Goal: Information Seeking & Learning: Check status

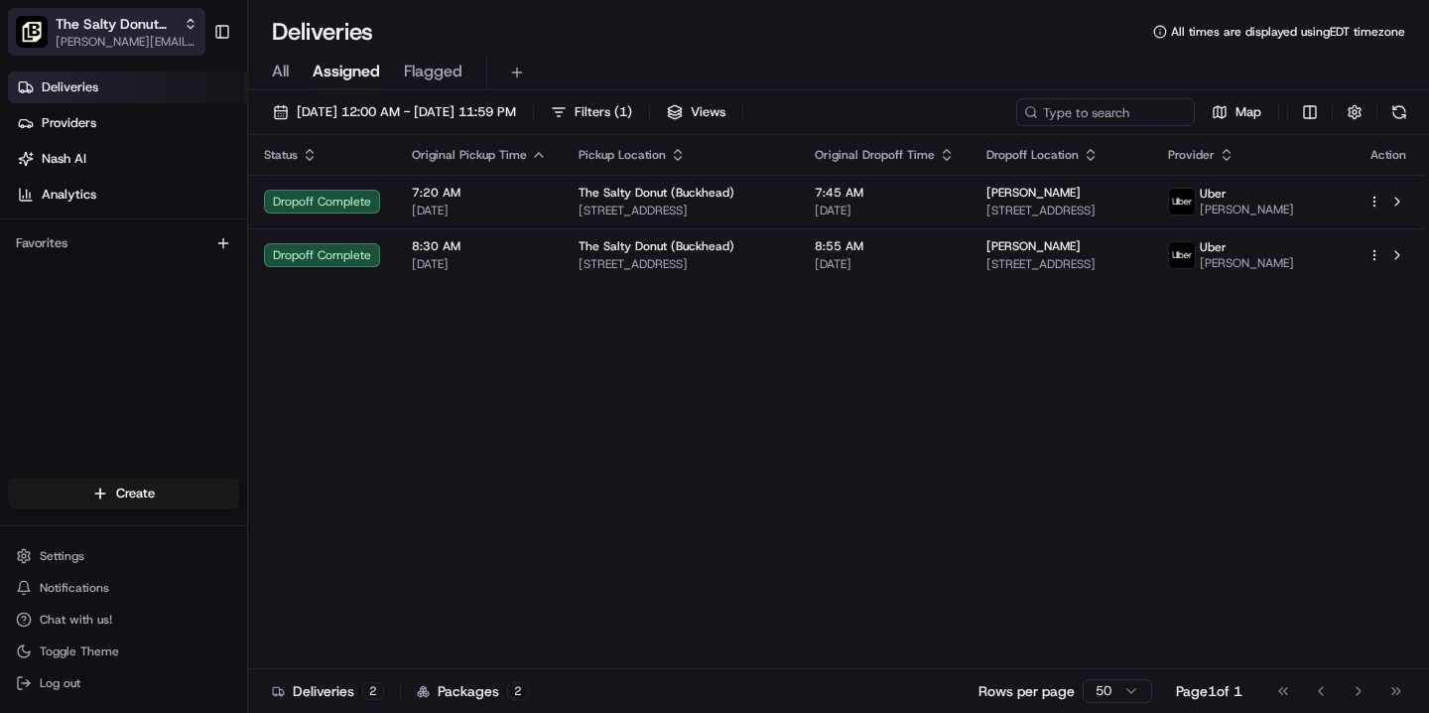
click at [131, 35] on span "[PERSON_NAME][EMAIL_ADDRESS][DOMAIN_NAME]" at bounding box center [127, 42] width 142 height 16
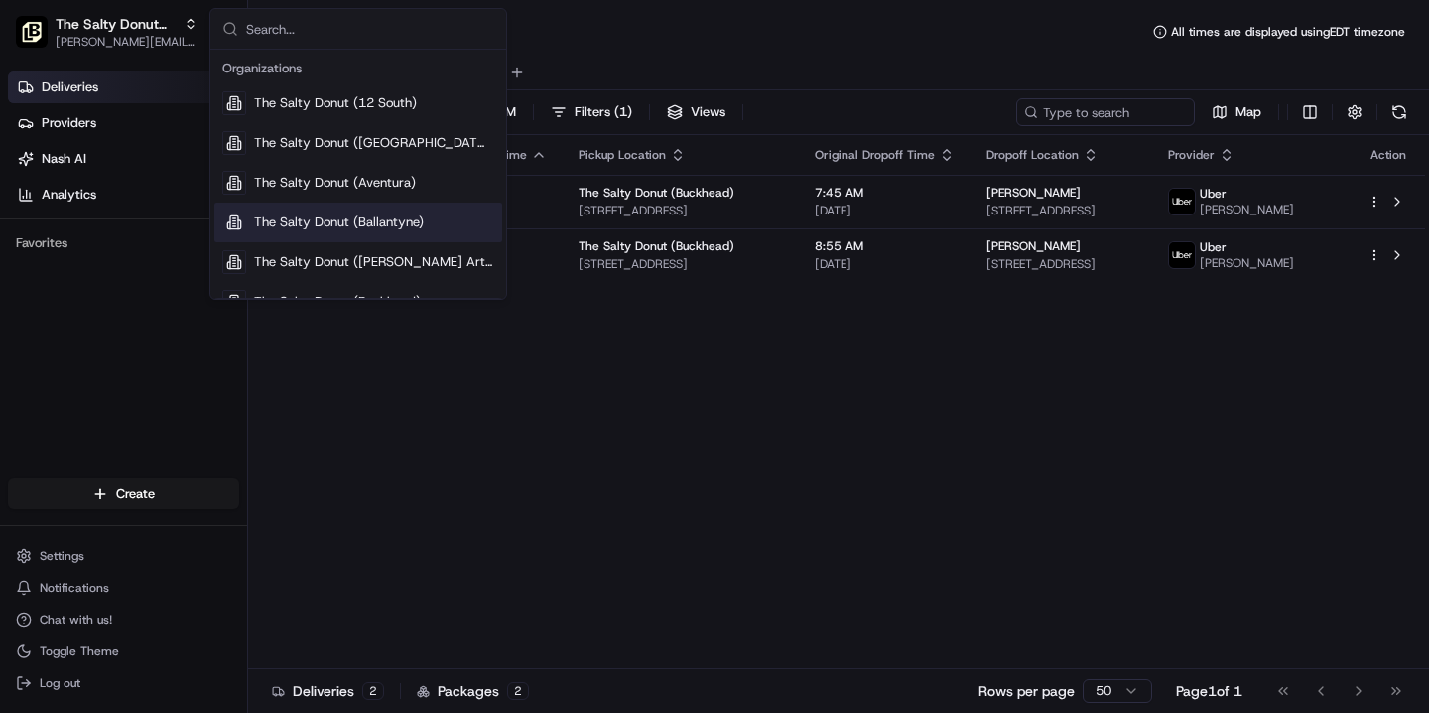
click at [613, 438] on div "Status Original Pickup Time Pickup Location Original Dropoff Time Dropoff Locat…" at bounding box center [836, 402] width 1177 height 534
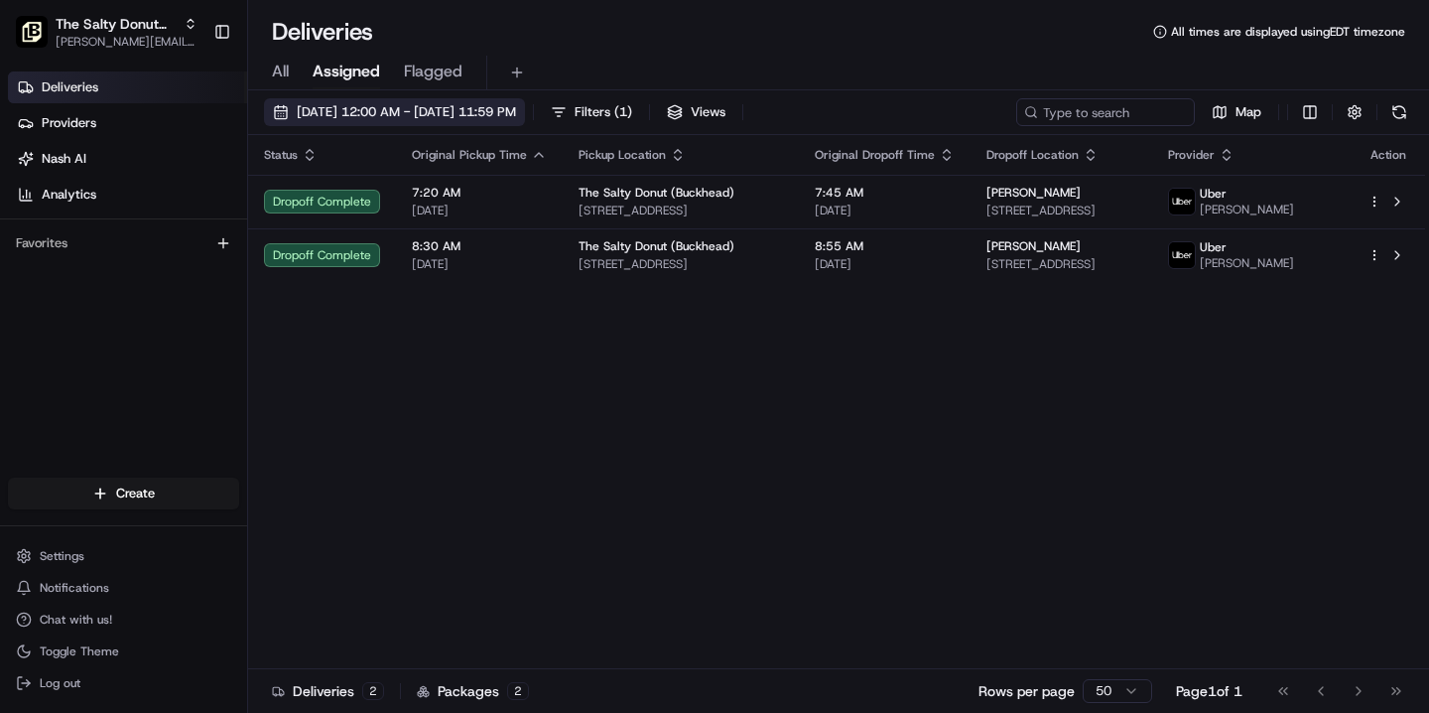
click at [479, 113] on span "[DATE] 12:00 AM - [DATE] 11:59 PM" at bounding box center [406, 112] width 219 height 18
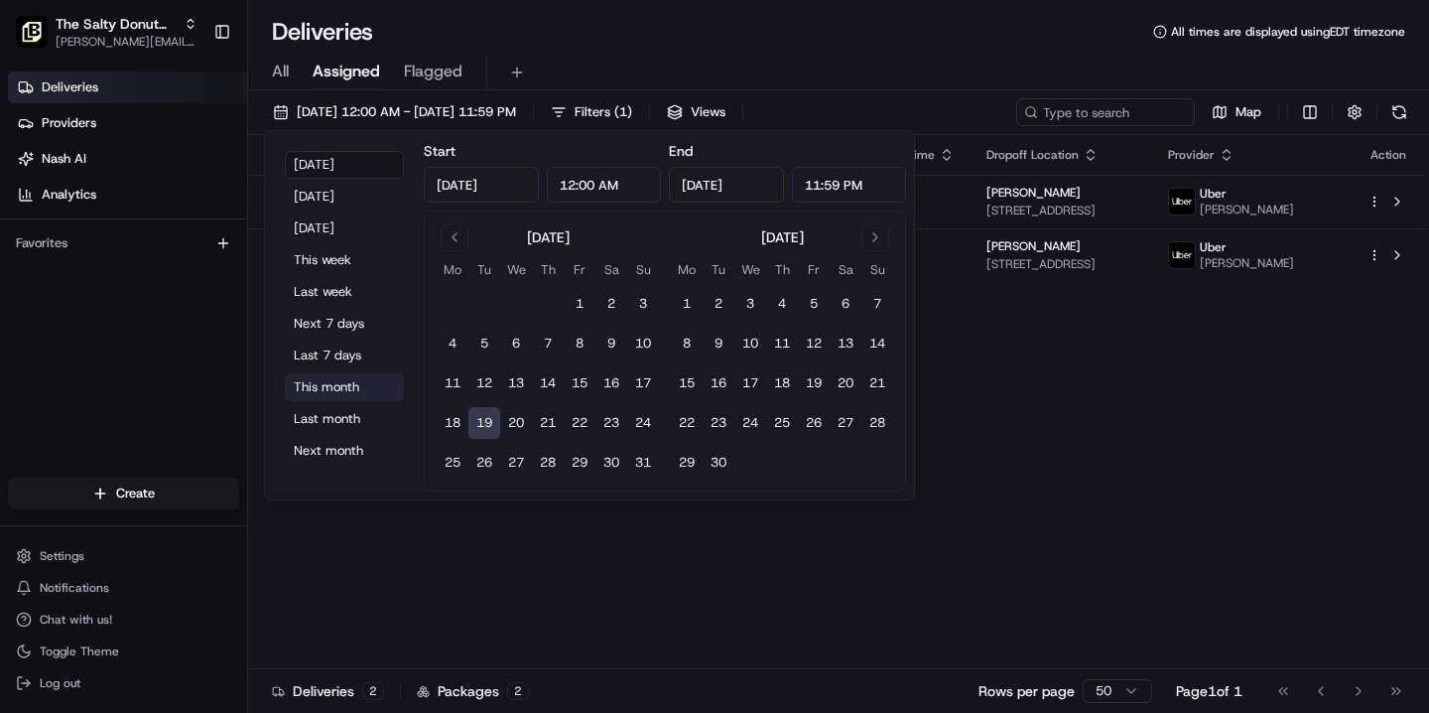
click at [349, 389] on button "This month" at bounding box center [344, 387] width 119 height 28
type input "Aug 1, 2025"
type input "Aug 31, 2025"
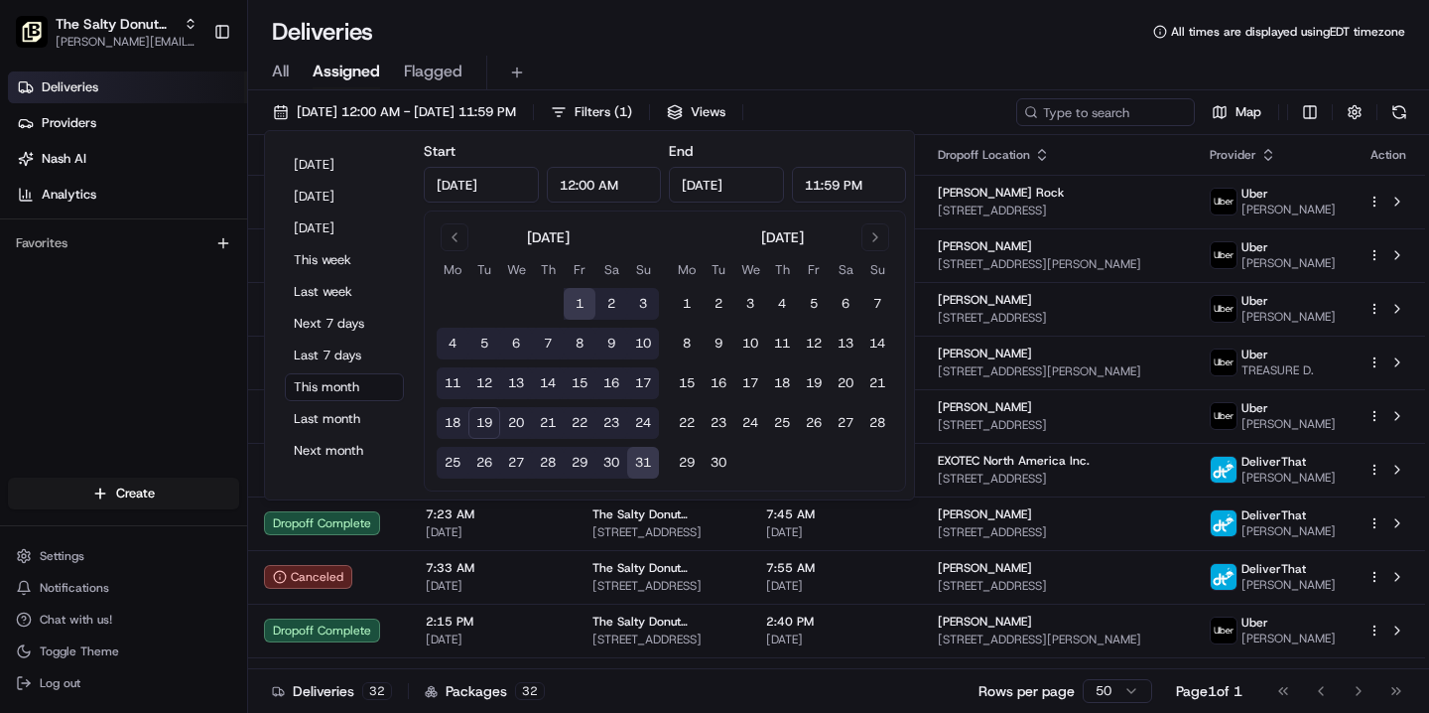
click at [270, 72] on div "All Assigned Flagged" at bounding box center [838, 73] width 1181 height 35
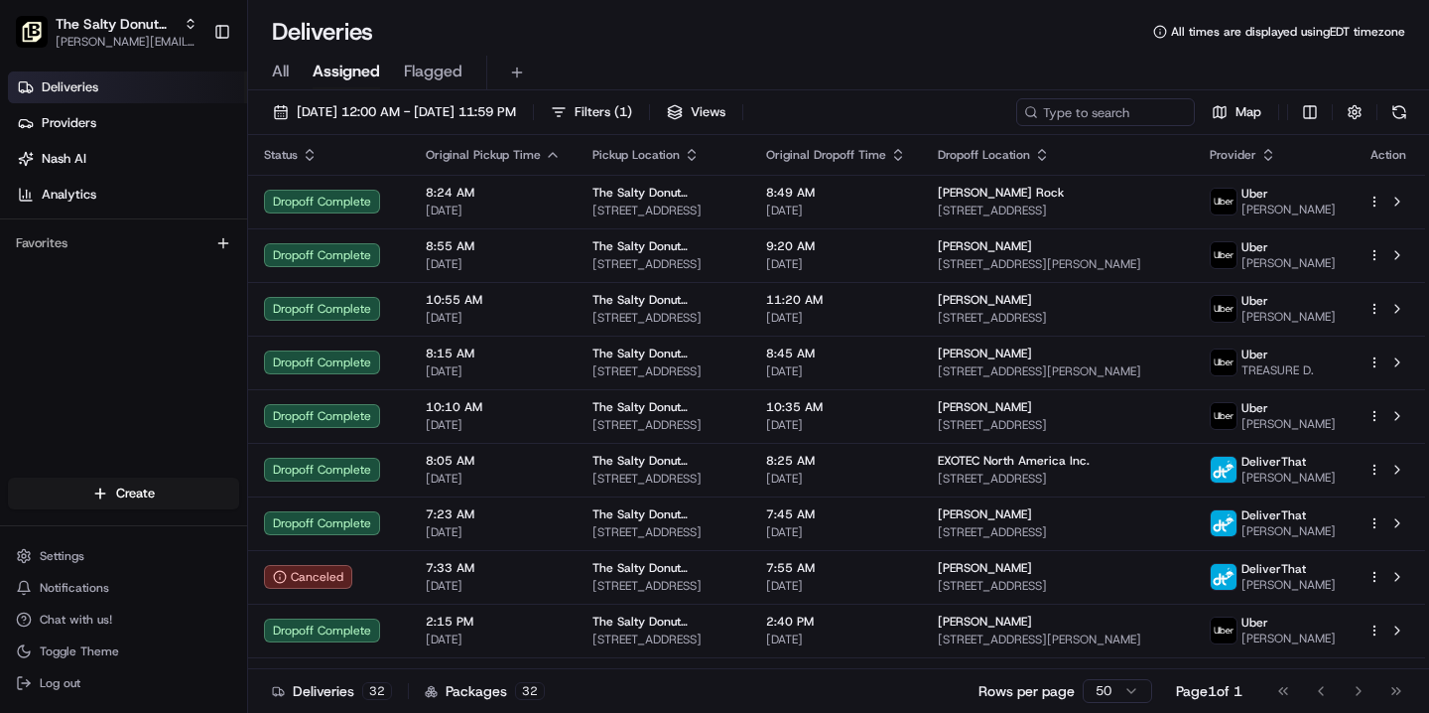
click at [282, 72] on span "All" at bounding box center [280, 72] width 17 height 24
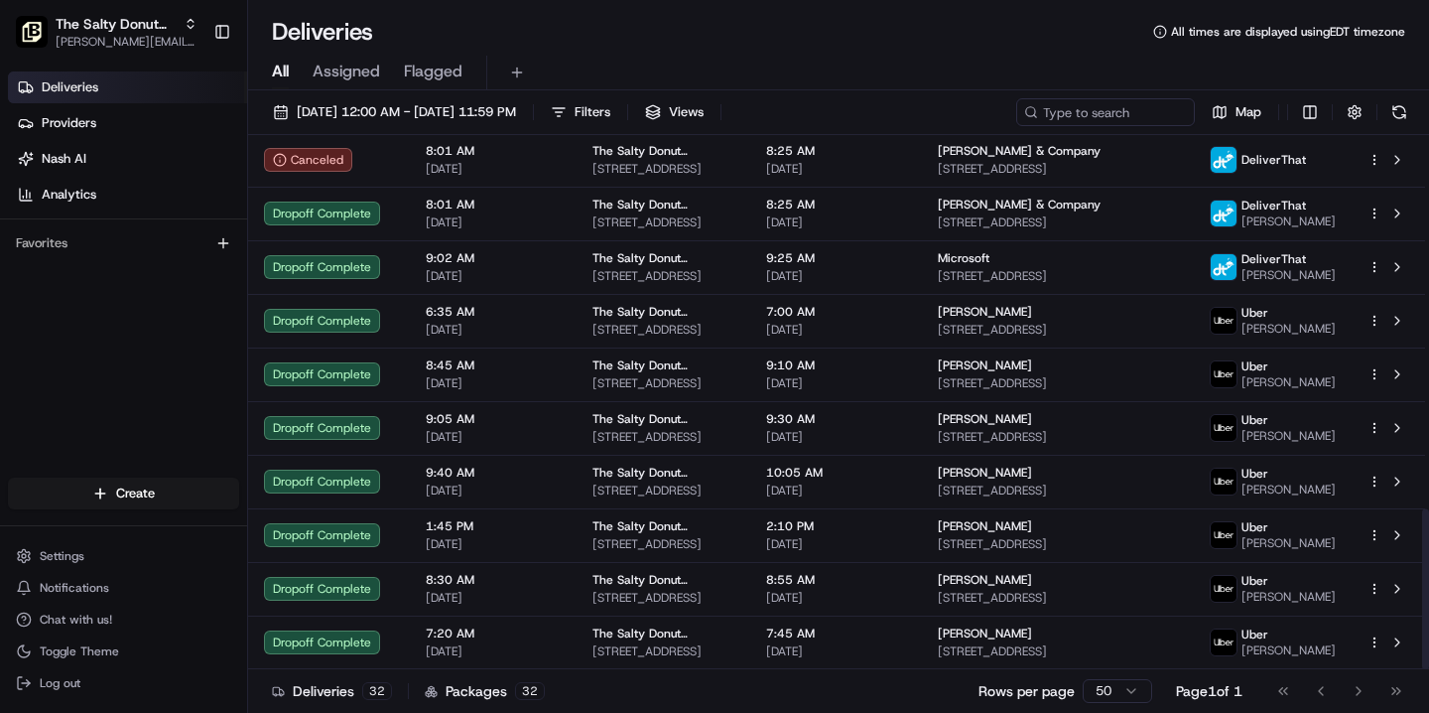
scroll to position [1244, 0]
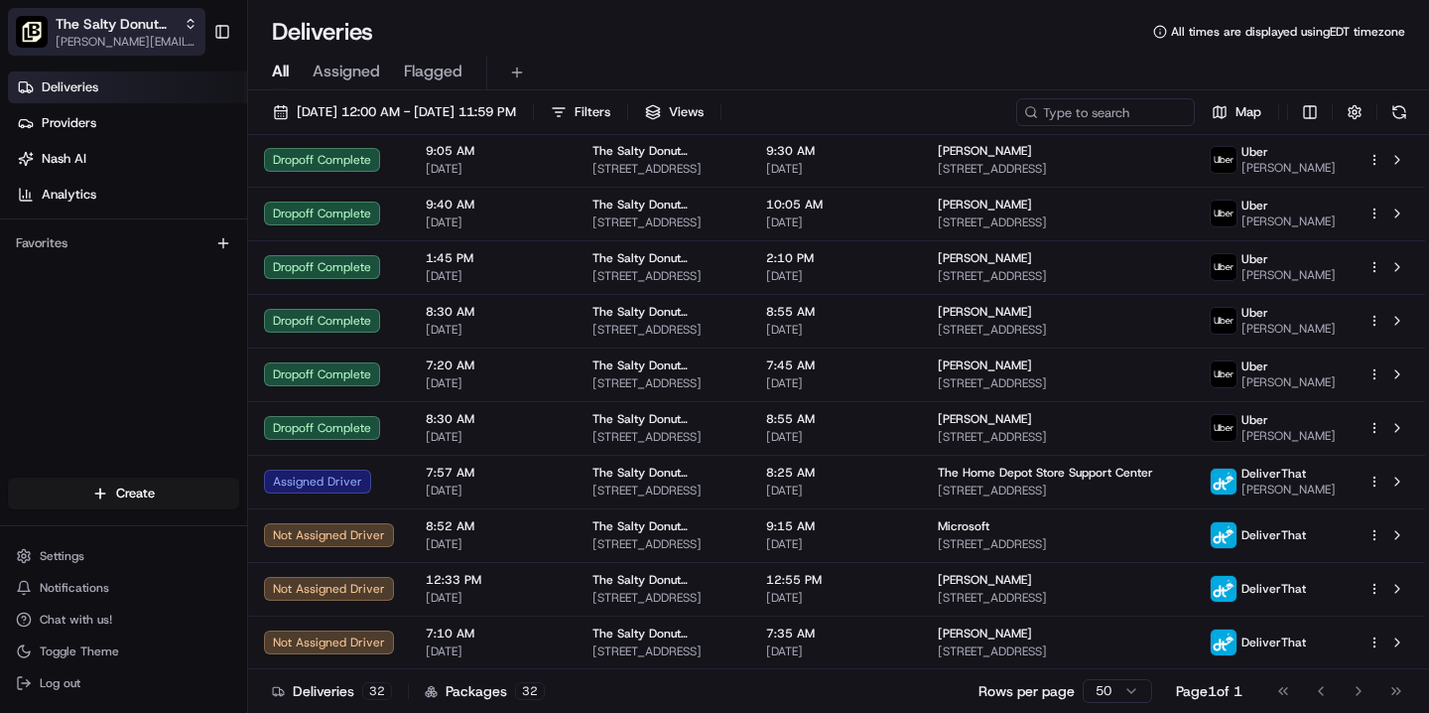
click at [125, 29] on span "The Salty Donut (Buckhead)" at bounding box center [116, 24] width 120 height 20
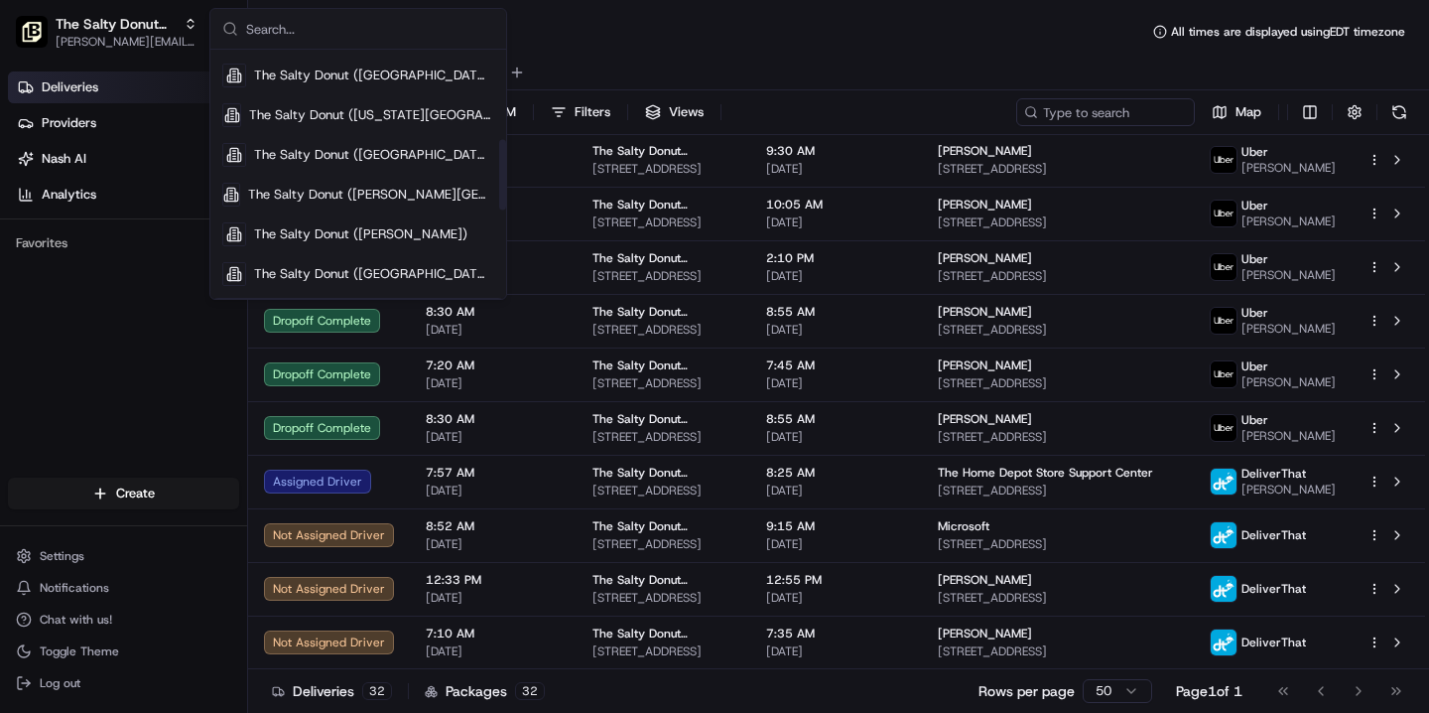
scroll to position [316, 0]
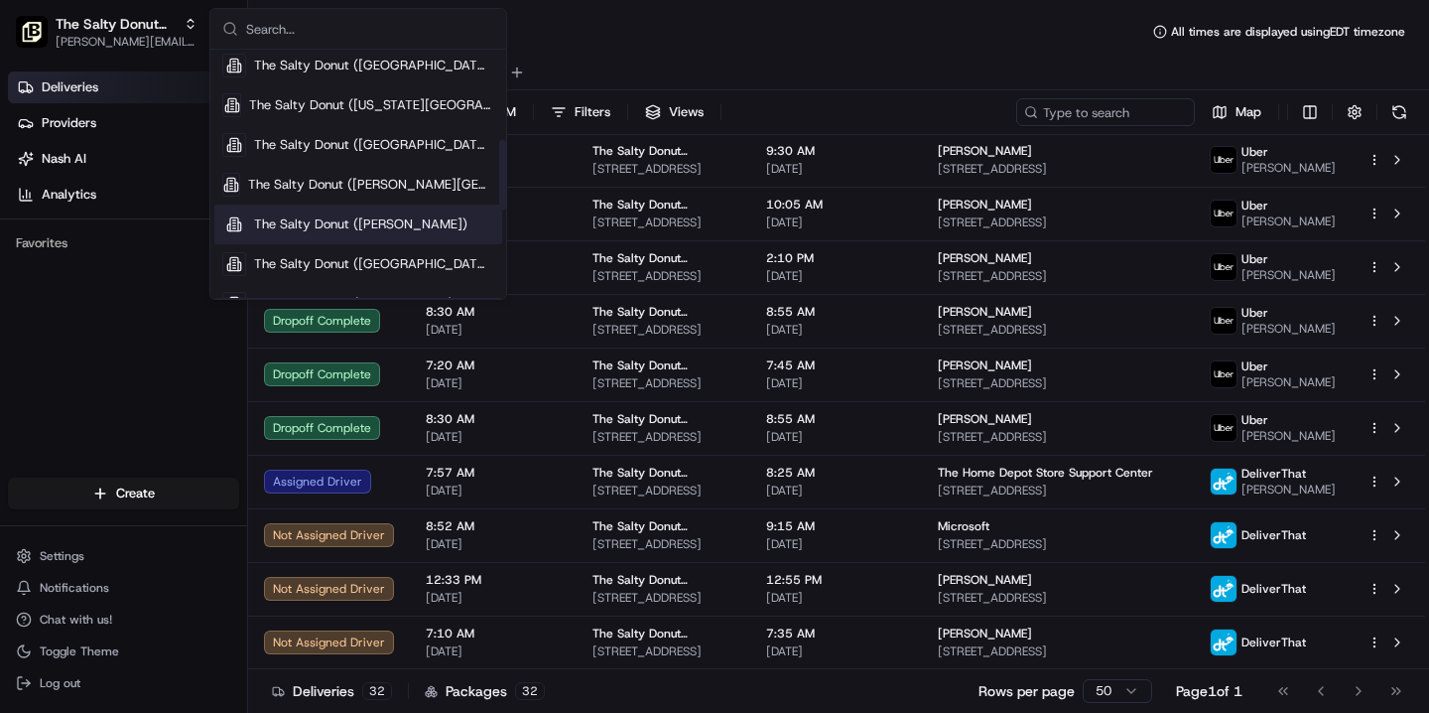
click at [340, 224] on span "The Salty Donut (Krog)" at bounding box center [360, 224] width 213 height 18
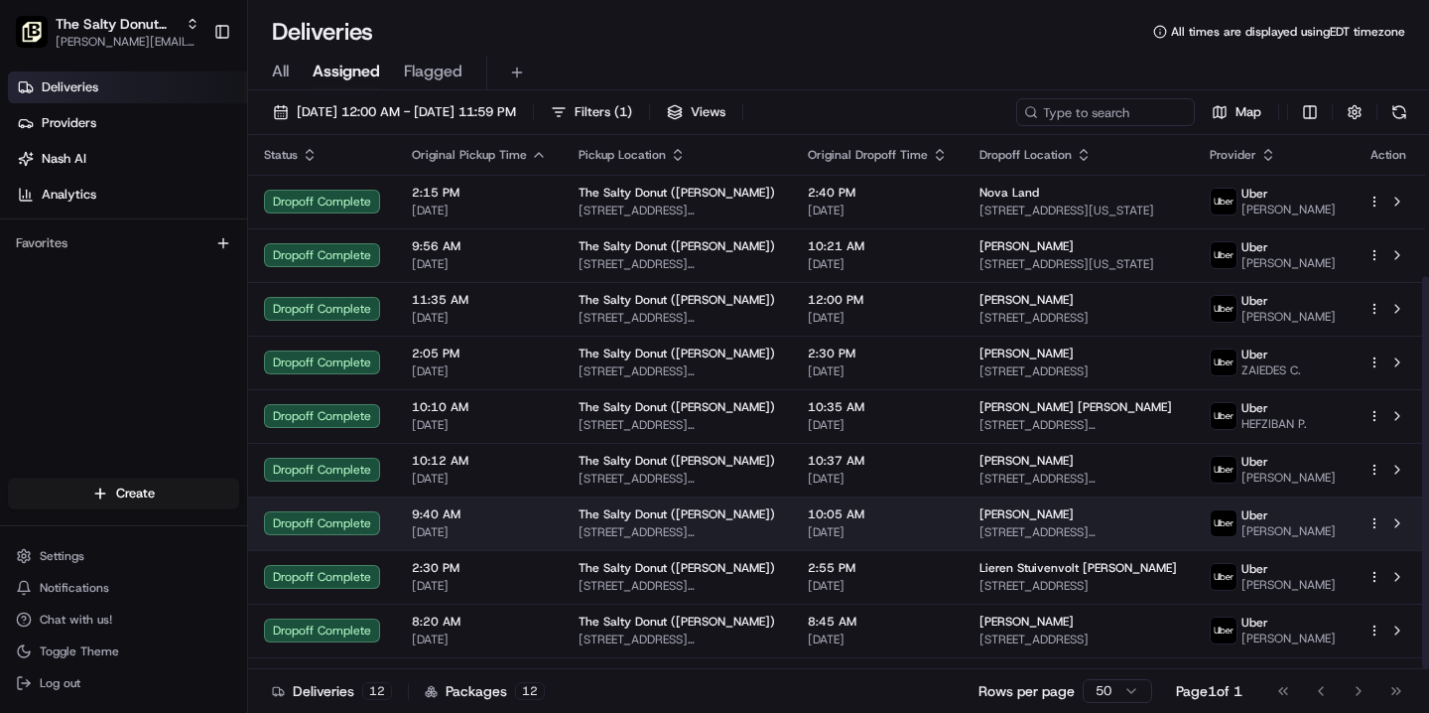
scroll to position [192, 0]
